Goal: Information Seeking & Learning: Learn about a topic

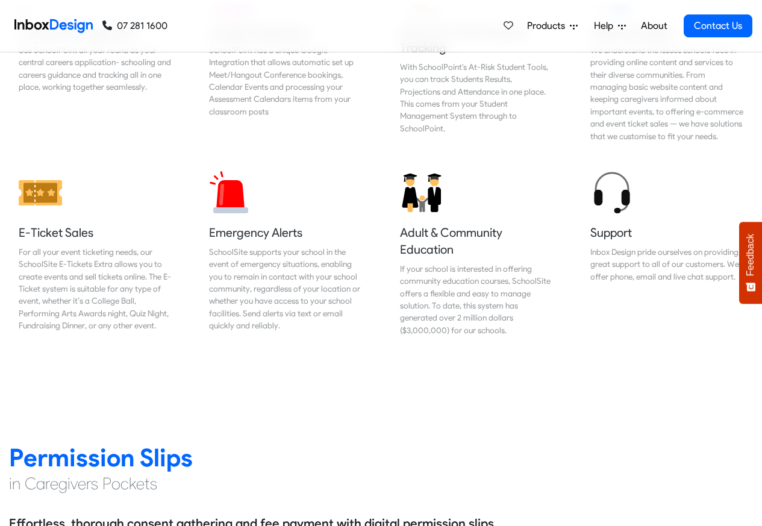
scroll to position [1301, 0]
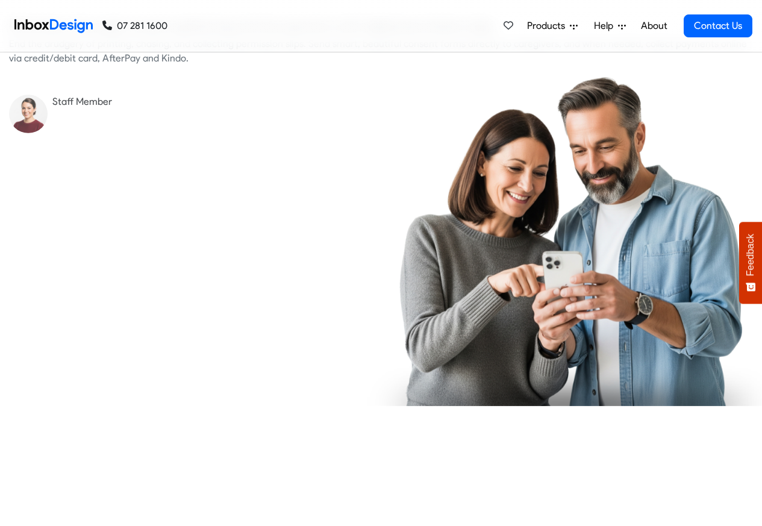
checkbox input "true"
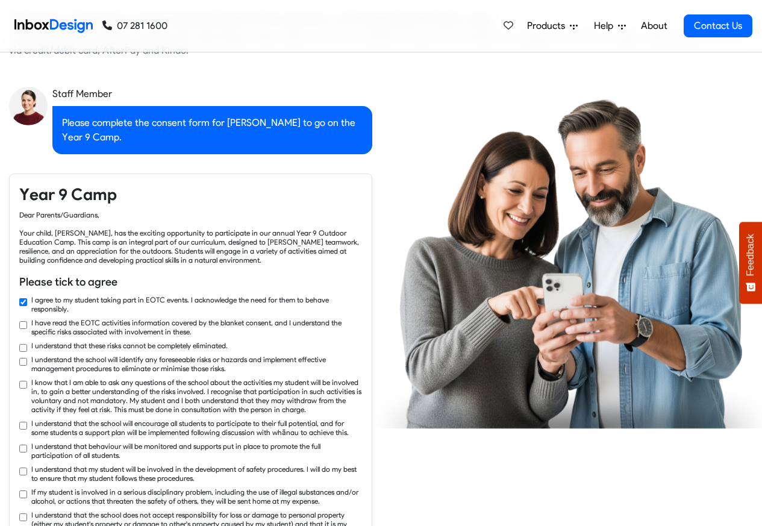
checkbox input "true"
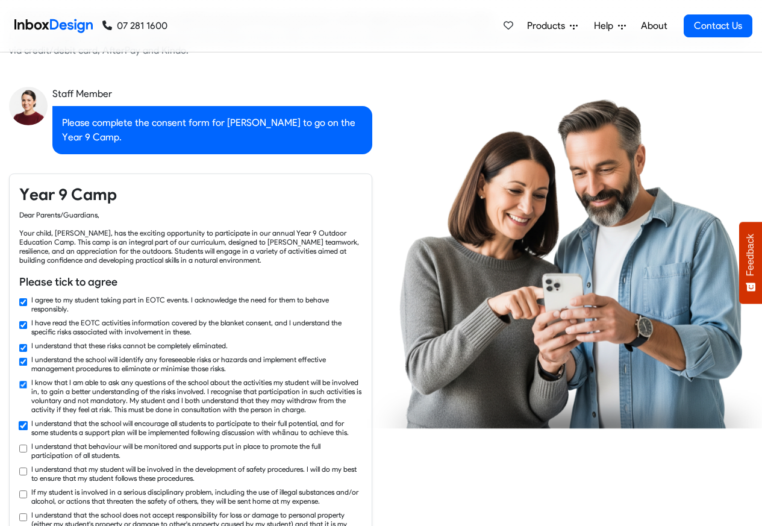
checkbox input "true"
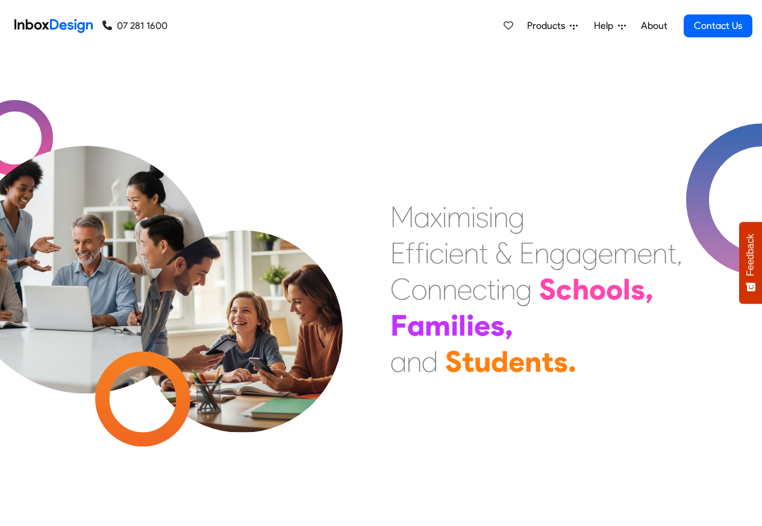
click at [552, 26] on span "Products" at bounding box center [548, 26] width 43 height 14
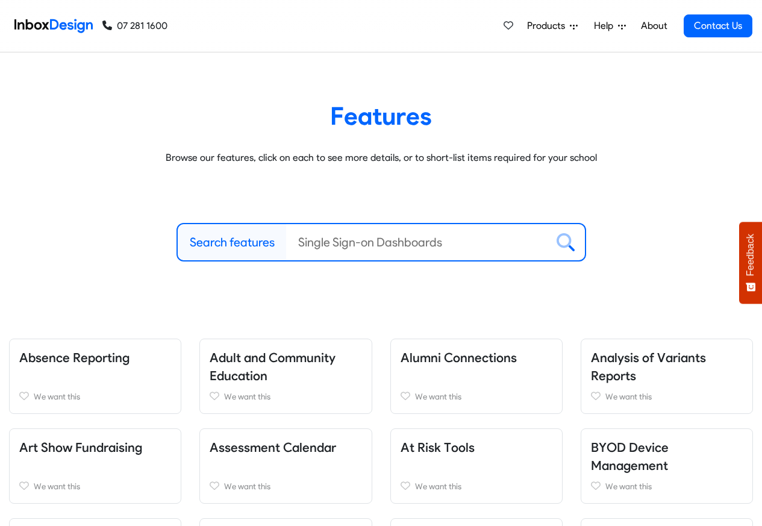
click at [247, 244] on label "Search features" at bounding box center [232, 242] width 85 height 18
click at [286, 244] on input "Search features" at bounding box center [416, 242] width 261 height 36
paste input "bespoke"
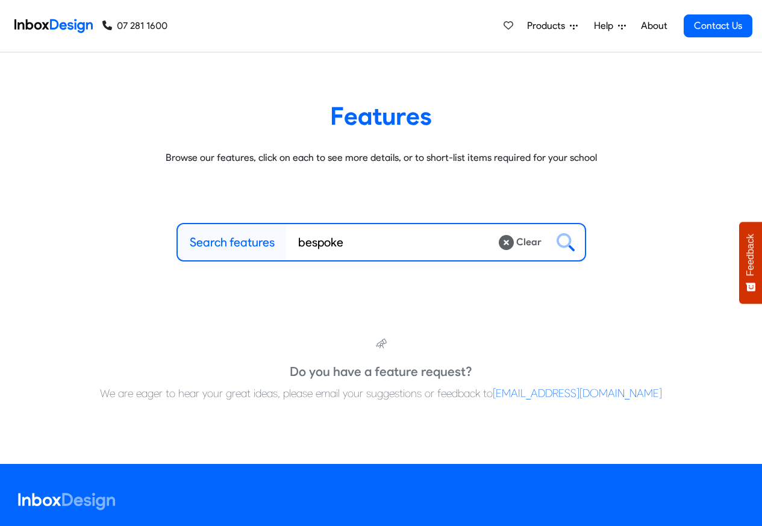
type input "bespoke"
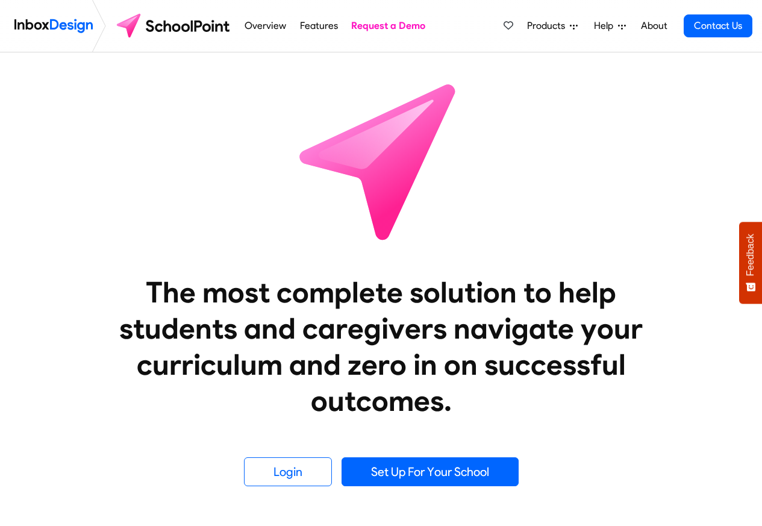
click at [249, 28] on link "Overview" at bounding box center [265, 26] width 48 height 24
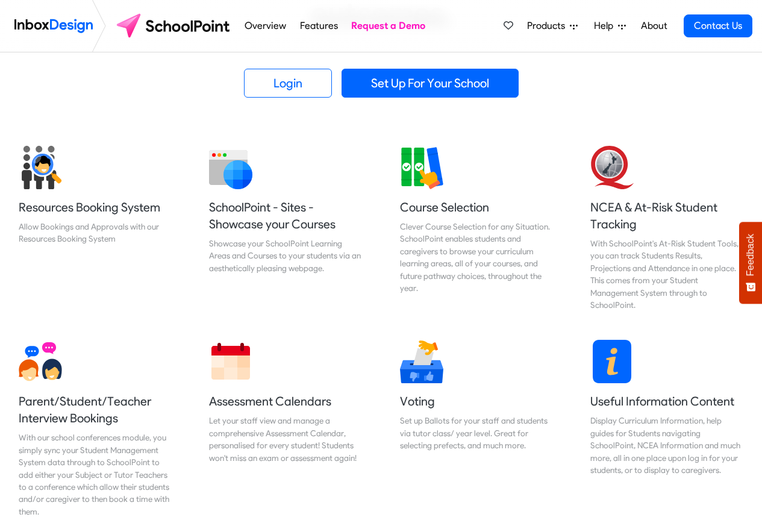
scroll to position [434, 0]
